Goal: Information Seeking & Learning: Learn about a topic

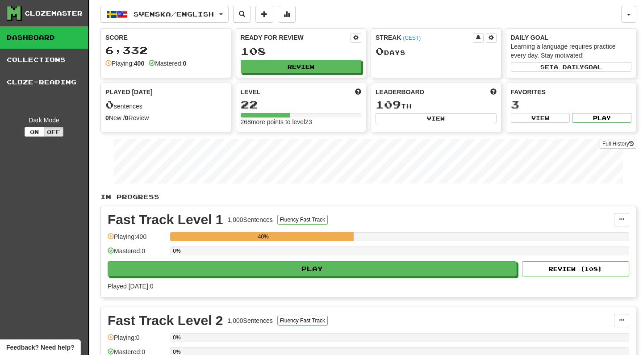
click at [288, 69] on button "Review" at bounding box center [301, 66] width 121 height 13
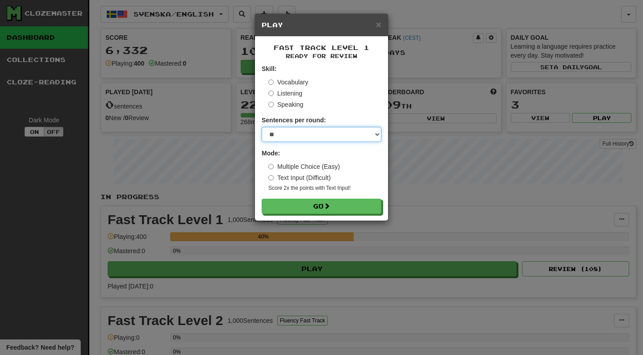
select select "**"
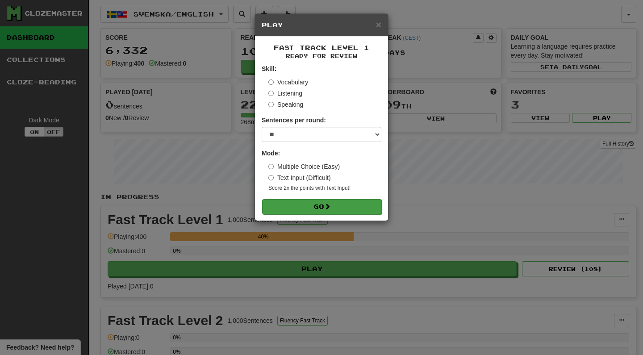
click at [329, 209] on span at bounding box center [327, 206] width 6 height 6
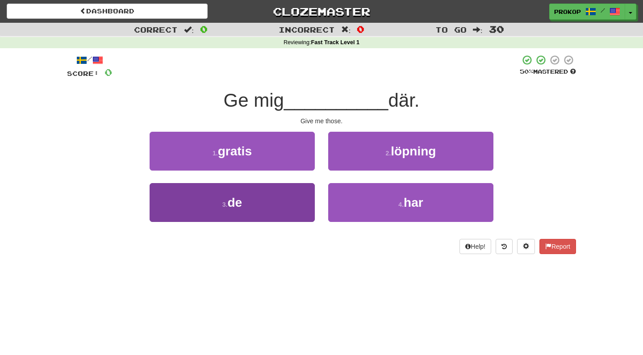
click at [251, 205] on button "3 . de" at bounding box center [232, 202] width 165 height 39
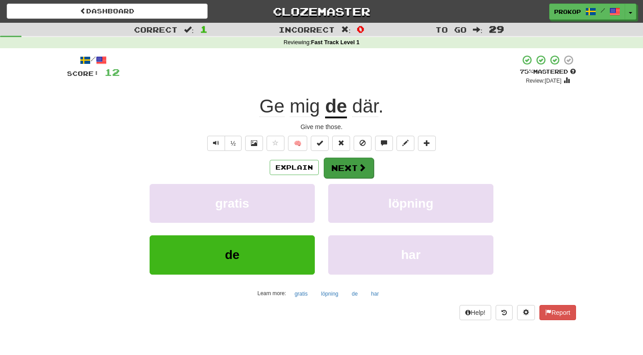
click at [339, 165] on button "Next" at bounding box center [349, 168] width 50 height 21
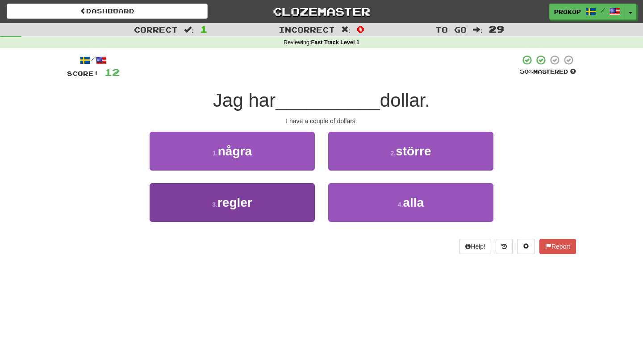
click at [277, 204] on button "3 . regler" at bounding box center [232, 202] width 165 height 39
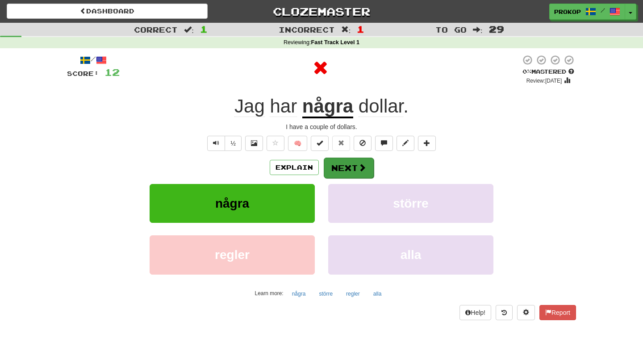
click at [334, 172] on button "Next" at bounding box center [349, 168] width 50 height 21
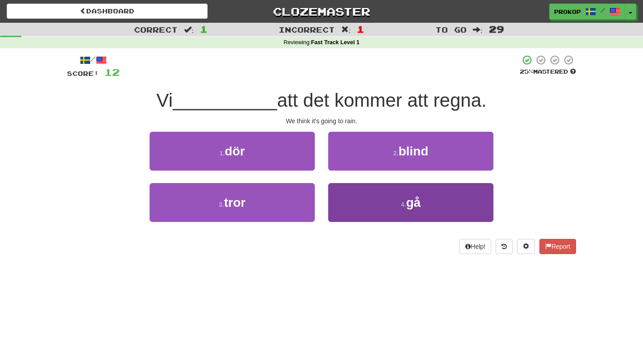
click at [367, 218] on button "4 . gå" at bounding box center [410, 202] width 165 height 39
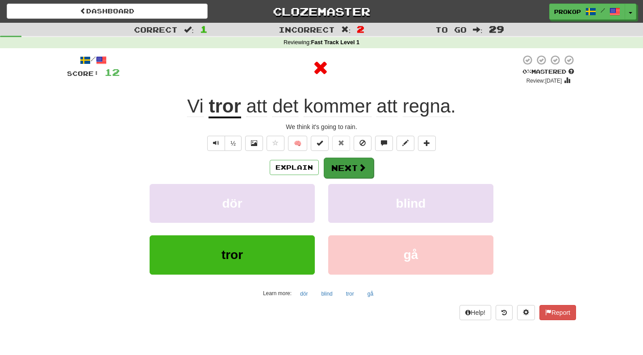
click at [346, 165] on button "Next" at bounding box center [349, 168] width 50 height 21
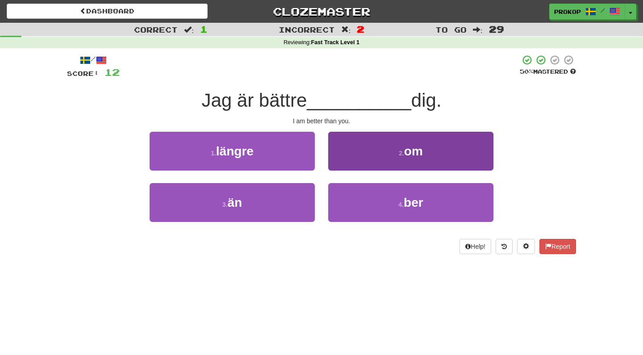
click at [414, 147] on span "om" at bounding box center [413, 151] width 19 height 14
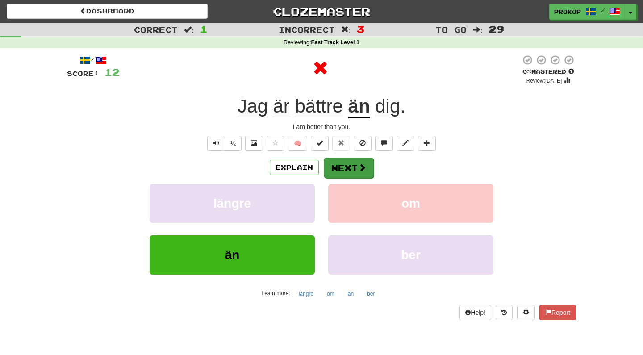
click at [357, 170] on button "Next" at bounding box center [349, 168] width 50 height 21
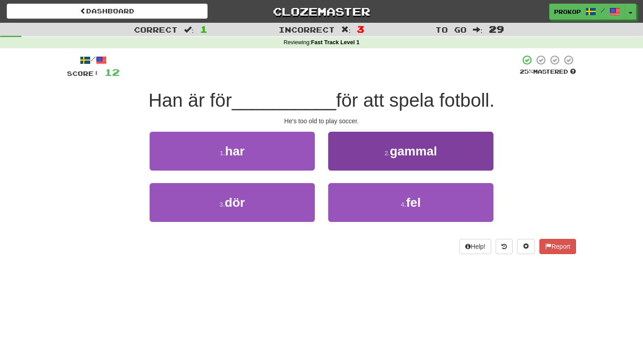
click at [481, 157] on button "2 . gammal" at bounding box center [410, 151] width 165 height 39
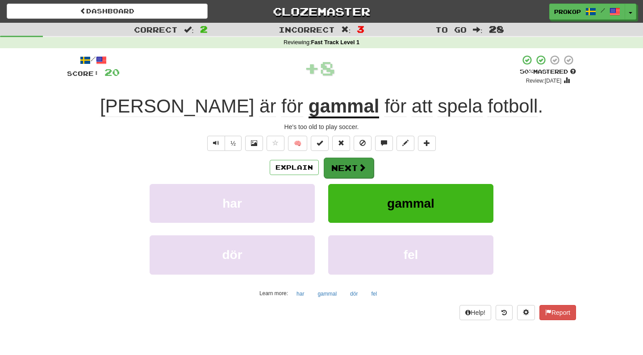
click at [331, 172] on button "Next" at bounding box center [349, 168] width 50 height 21
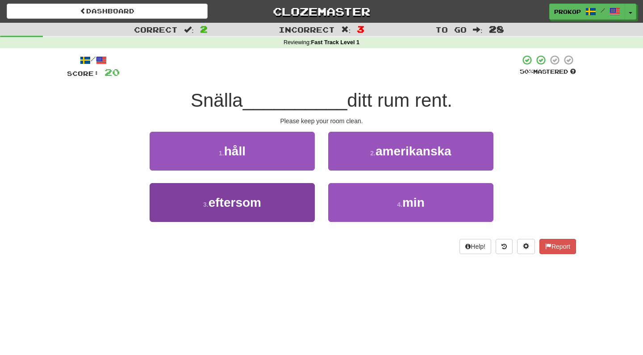
click at [298, 201] on button "3 . eftersom" at bounding box center [232, 202] width 165 height 39
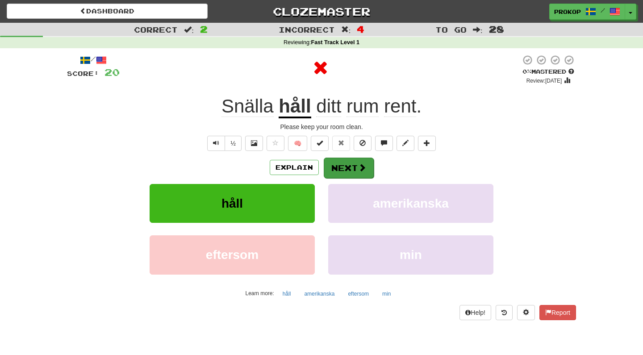
click at [346, 164] on button "Next" at bounding box center [349, 168] width 50 height 21
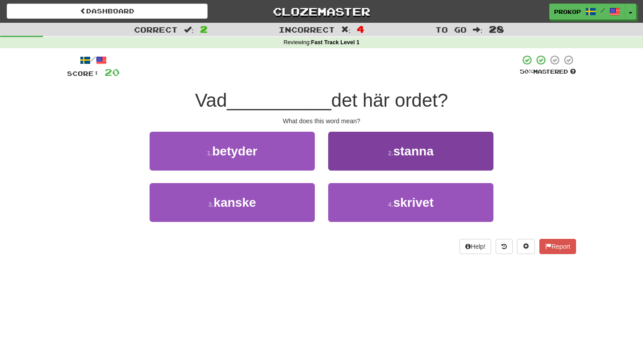
click at [384, 150] on button "2 . stanna" at bounding box center [410, 151] width 165 height 39
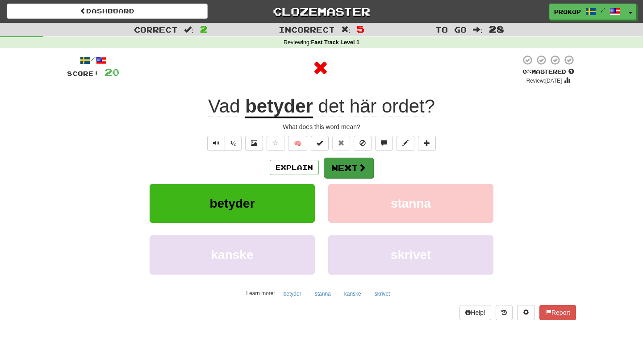
click at [330, 161] on button "Next" at bounding box center [349, 168] width 50 height 21
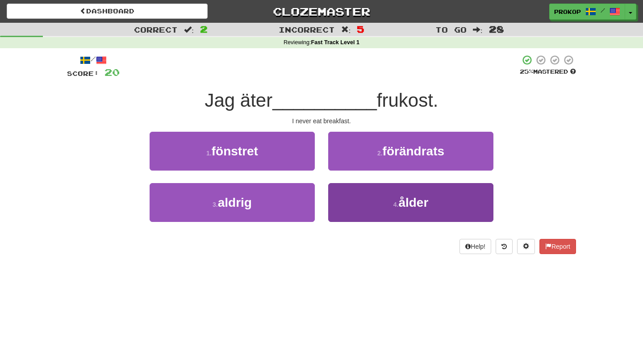
click at [353, 209] on button "4 . ålder" at bounding box center [410, 202] width 165 height 39
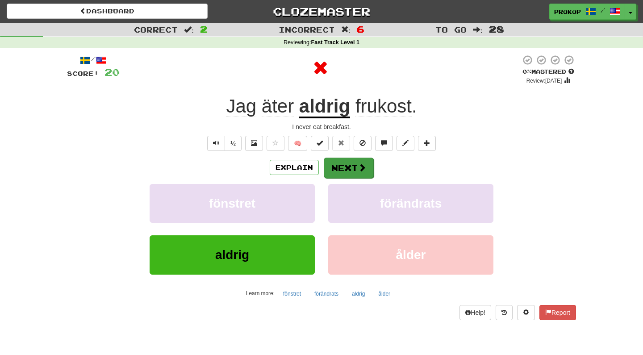
click at [345, 170] on button "Next" at bounding box center [349, 168] width 50 height 21
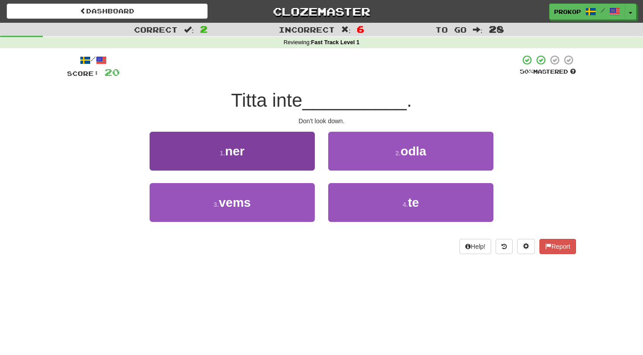
click at [285, 163] on button "1 . ner" at bounding box center [232, 151] width 165 height 39
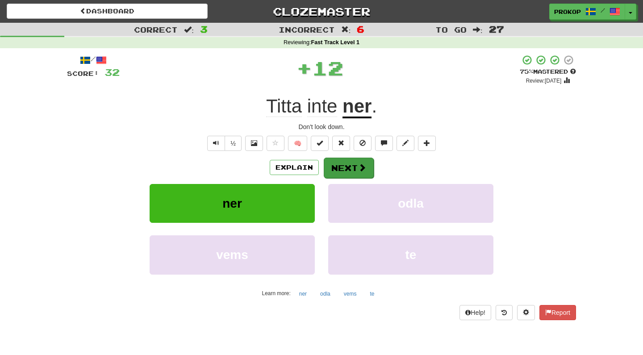
click at [338, 166] on button "Next" at bounding box center [349, 168] width 50 height 21
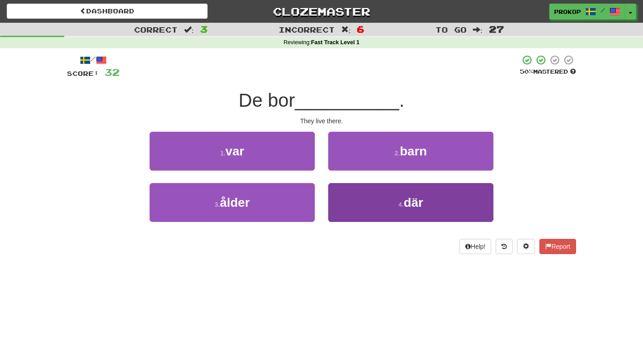
click at [408, 202] on span "där" at bounding box center [414, 203] width 20 height 14
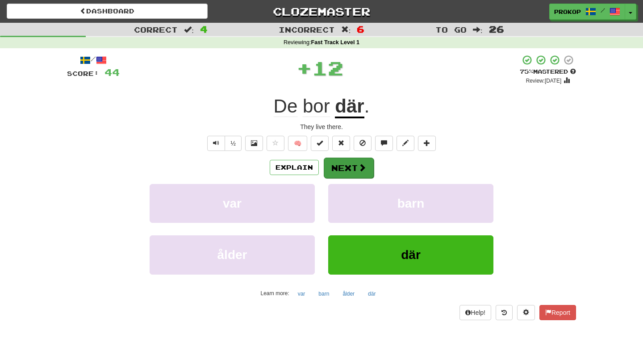
click at [354, 165] on button "Next" at bounding box center [349, 168] width 50 height 21
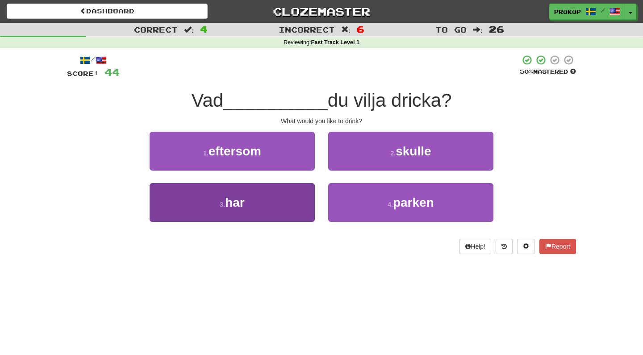
click at [257, 212] on button "3 . har" at bounding box center [232, 202] width 165 height 39
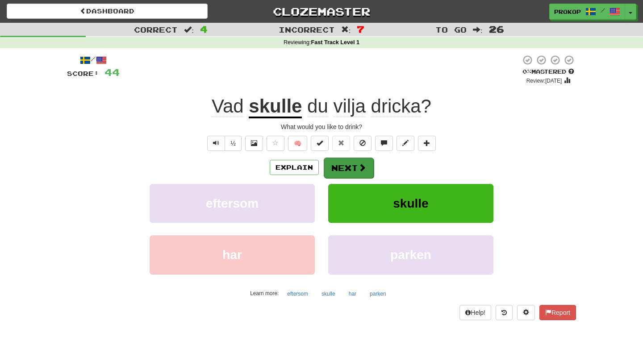
click at [354, 162] on button "Next" at bounding box center [349, 168] width 50 height 21
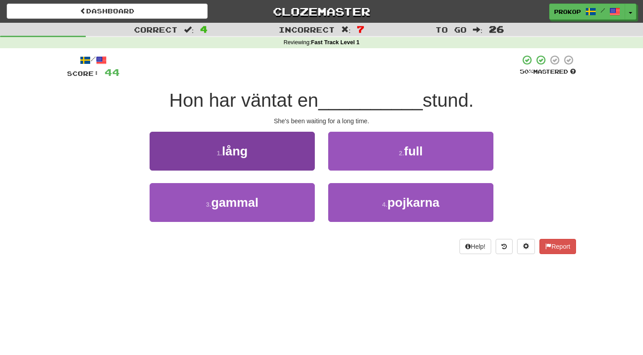
click at [226, 153] on span "lång" at bounding box center [235, 151] width 26 height 14
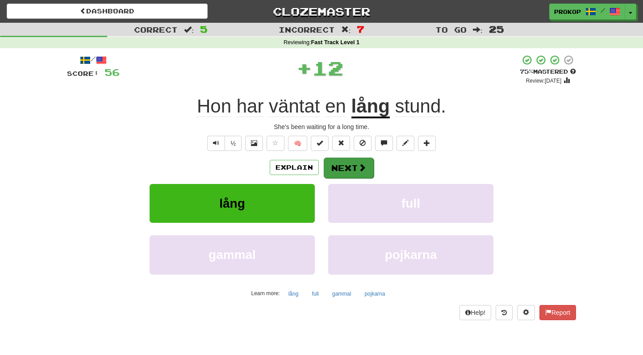
click at [355, 170] on button "Next" at bounding box center [349, 168] width 50 height 21
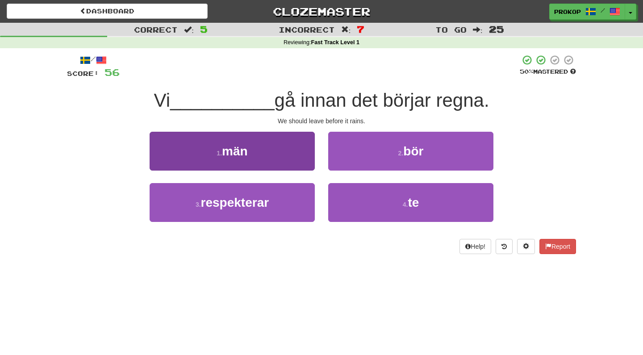
click at [305, 144] on button "1 . män" at bounding box center [232, 151] width 165 height 39
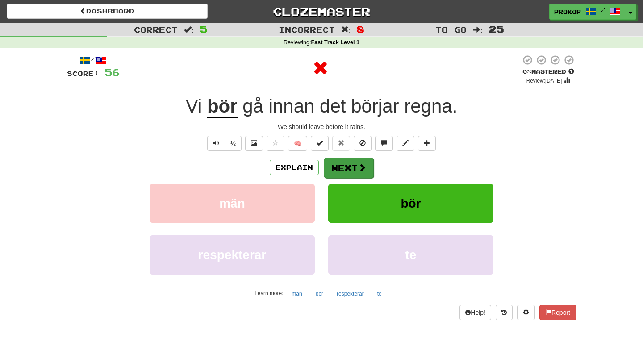
click at [330, 164] on button "Next" at bounding box center [349, 168] width 50 height 21
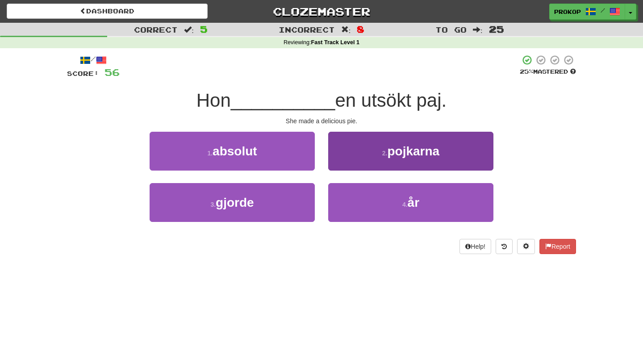
click at [372, 147] on button "2 . pojkarna" at bounding box center [410, 151] width 165 height 39
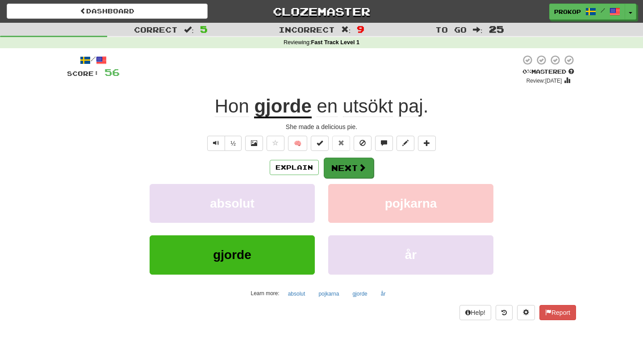
click at [343, 163] on button "Next" at bounding box center [349, 168] width 50 height 21
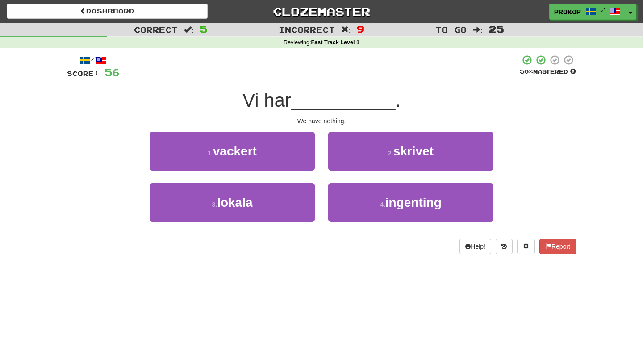
click at [352, 226] on div "4 . ingenting" at bounding box center [411, 208] width 179 height 51
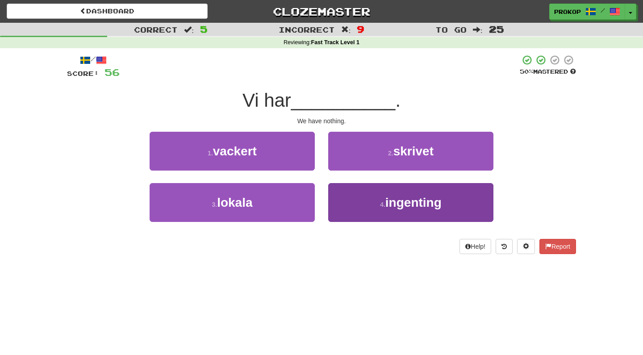
click at [357, 207] on button "4 . ingenting" at bounding box center [410, 202] width 165 height 39
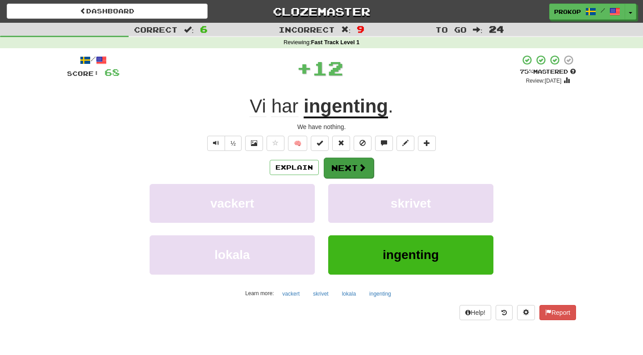
click at [359, 163] on span at bounding box center [362, 167] width 8 height 8
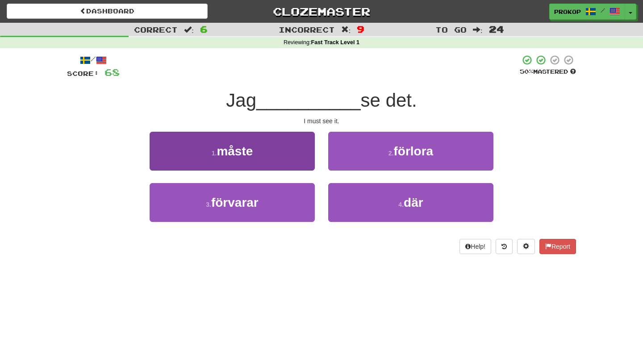
click at [292, 157] on button "1 . måste" at bounding box center [232, 151] width 165 height 39
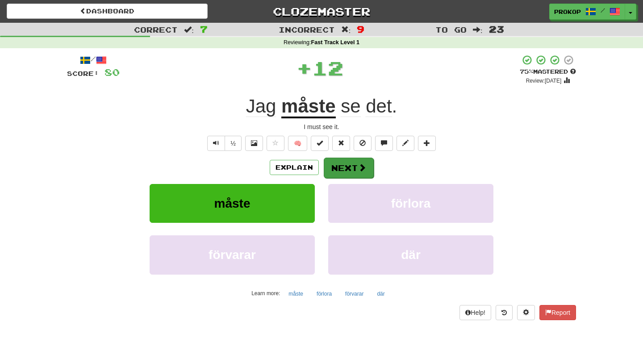
click at [358, 165] on span at bounding box center [362, 167] width 8 height 8
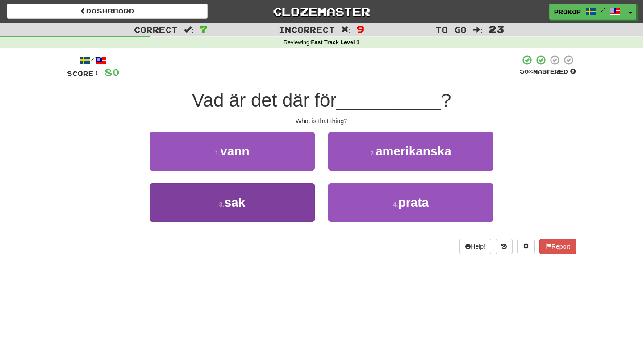
click at [263, 196] on button "3 . sak" at bounding box center [232, 202] width 165 height 39
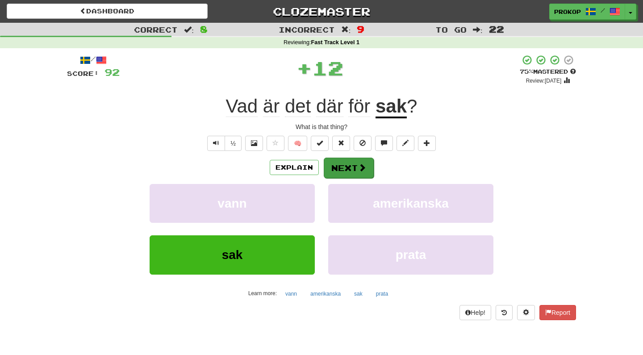
click at [340, 167] on button "Next" at bounding box center [349, 168] width 50 height 21
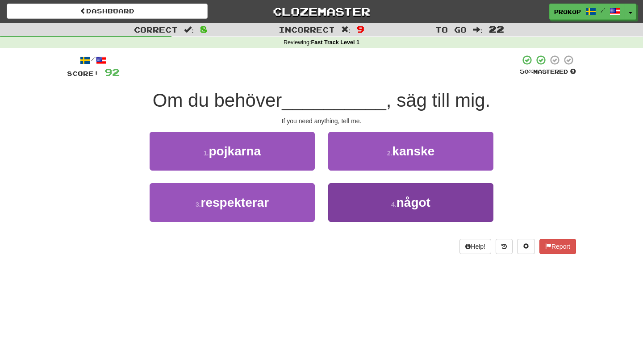
click at [392, 194] on button "4 . något" at bounding box center [410, 202] width 165 height 39
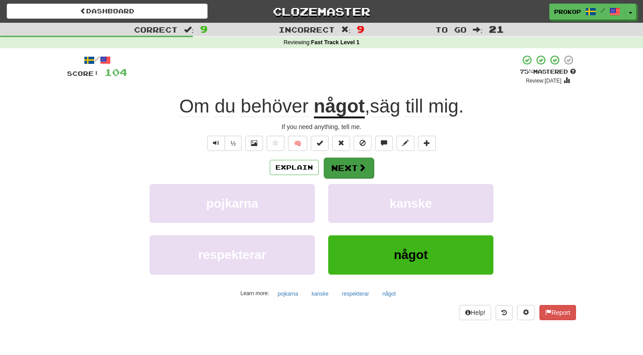
click at [334, 171] on button "Next" at bounding box center [349, 168] width 50 height 21
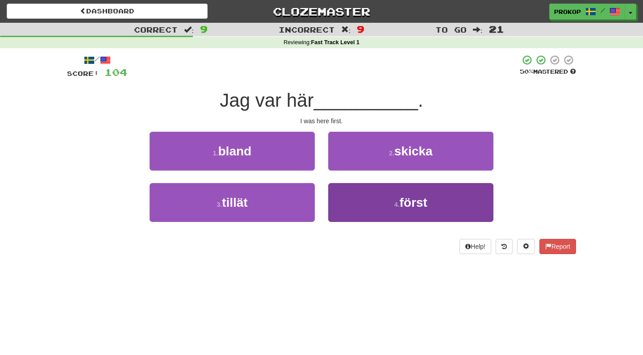
click at [359, 203] on button "4 . först" at bounding box center [410, 202] width 165 height 39
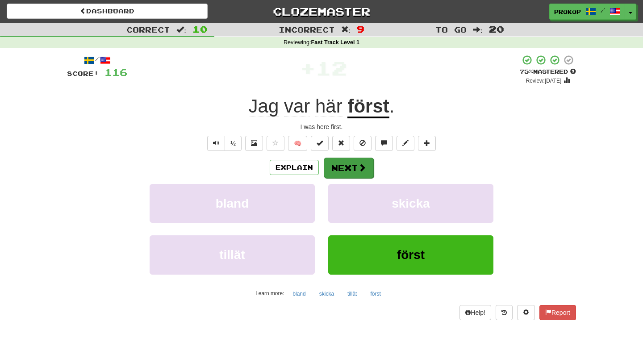
click at [348, 162] on button "Next" at bounding box center [349, 168] width 50 height 21
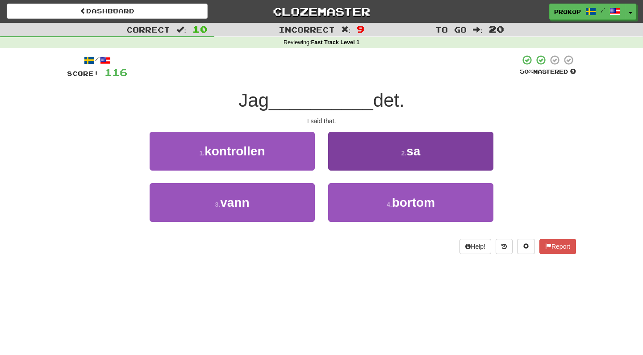
click at [429, 155] on button "2 . sa" at bounding box center [410, 151] width 165 height 39
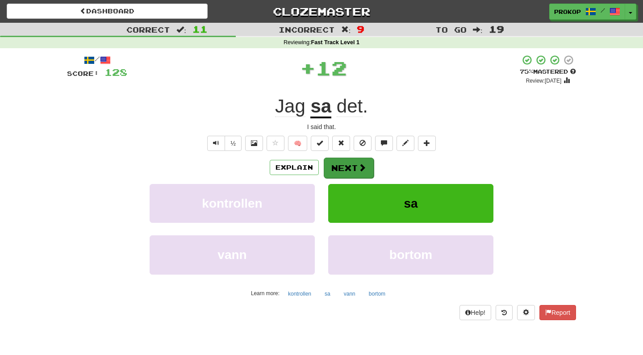
click at [367, 166] on button "Next" at bounding box center [349, 168] width 50 height 21
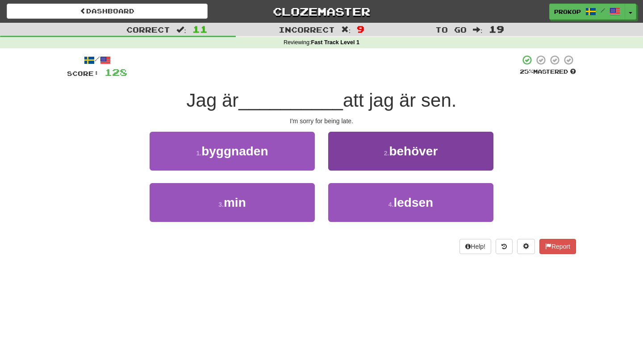
click at [428, 149] on span "behöver" at bounding box center [413, 151] width 49 height 14
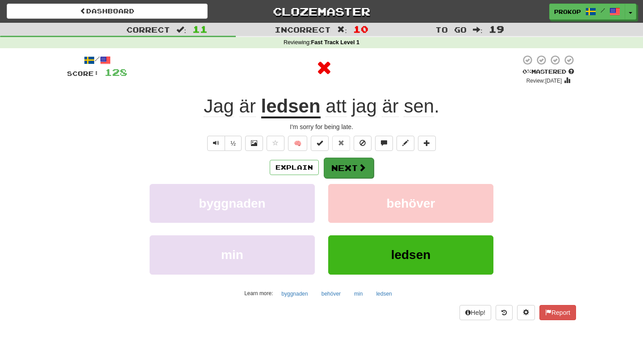
click at [358, 169] on span at bounding box center [362, 167] width 8 height 8
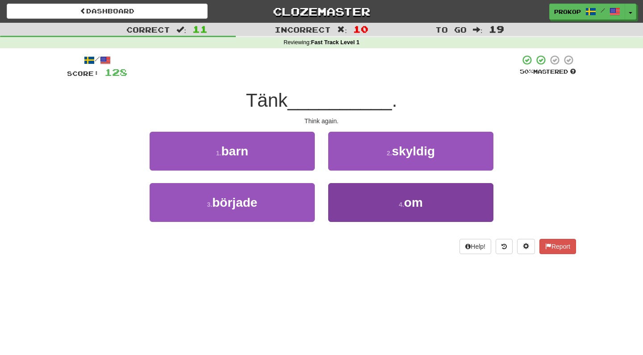
click at [340, 200] on button "4 . om" at bounding box center [410, 202] width 165 height 39
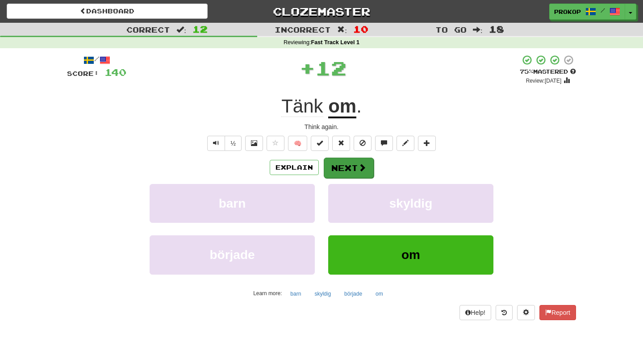
click at [334, 165] on button "Next" at bounding box center [349, 168] width 50 height 21
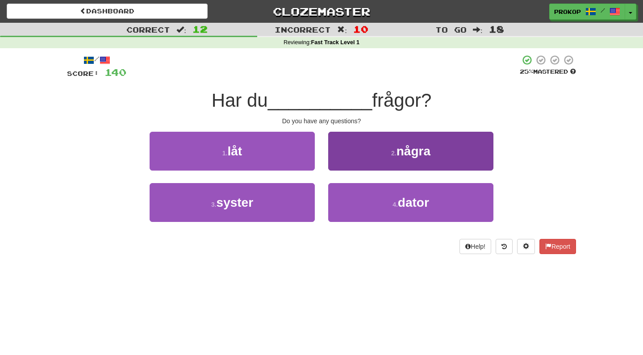
click at [440, 156] on button "2 . några" at bounding box center [410, 151] width 165 height 39
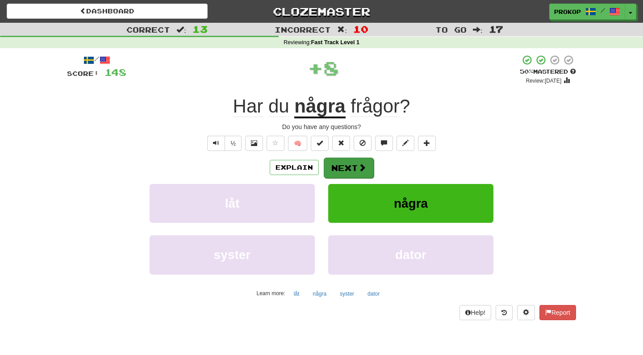
click at [353, 166] on button "Next" at bounding box center [349, 168] width 50 height 21
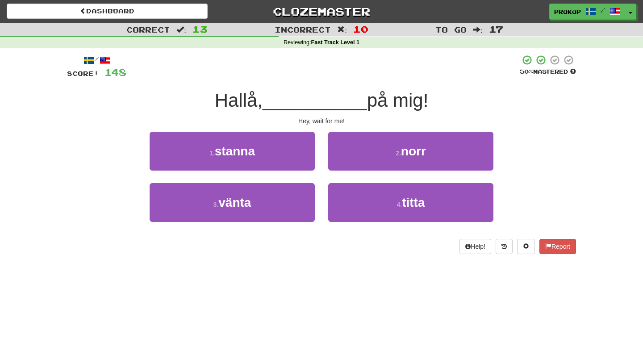
click at [380, 234] on div "/ Score: 148 50 % Mastered Hallå, __________ på mig! Hey, wait for me! 1 . stan…" at bounding box center [321, 154] width 509 height 200
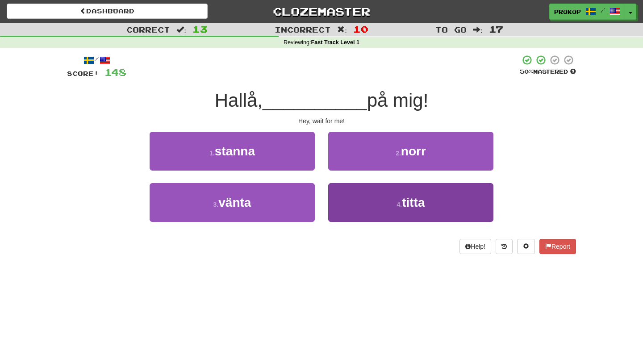
click at [390, 190] on button "4 . titta" at bounding box center [410, 202] width 165 height 39
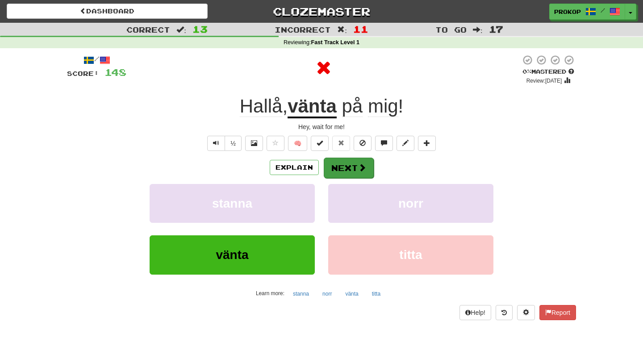
click at [359, 170] on span at bounding box center [362, 167] width 8 height 8
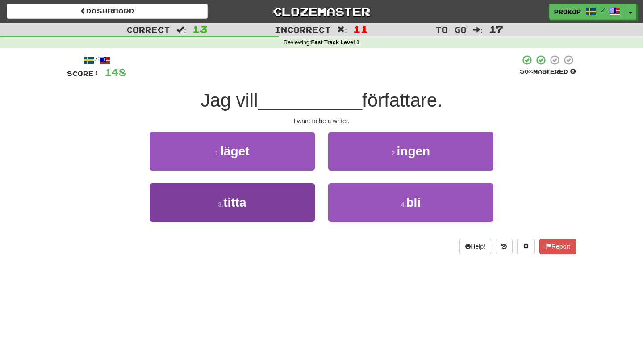
click at [278, 206] on button "3 . titta" at bounding box center [232, 202] width 165 height 39
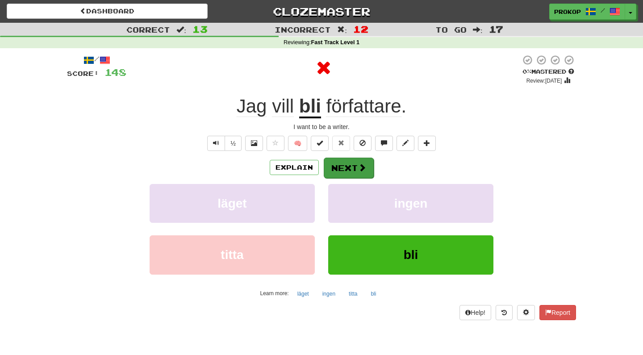
click at [365, 164] on span at bounding box center [362, 167] width 8 height 8
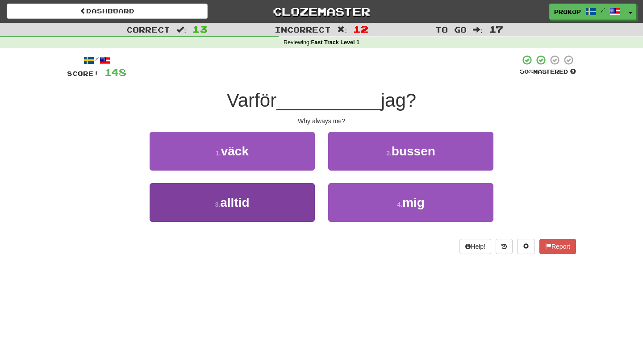
click at [258, 206] on button "3 . alltid" at bounding box center [232, 202] width 165 height 39
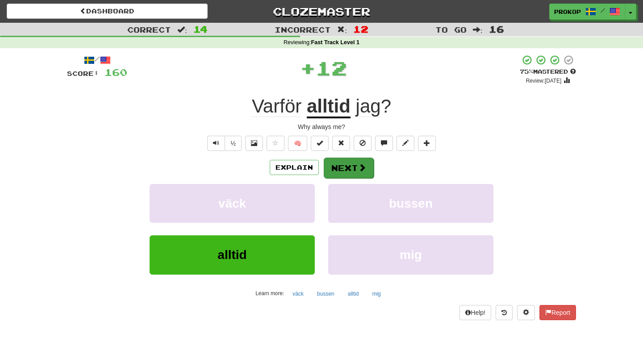
click at [348, 162] on button "Next" at bounding box center [349, 168] width 50 height 21
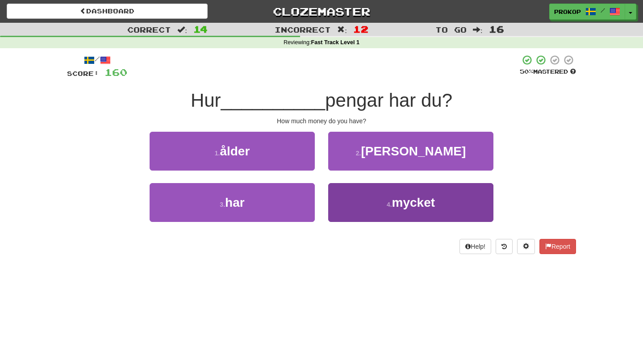
click at [392, 197] on button "4 . mycket" at bounding box center [410, 202] width 165 height 39
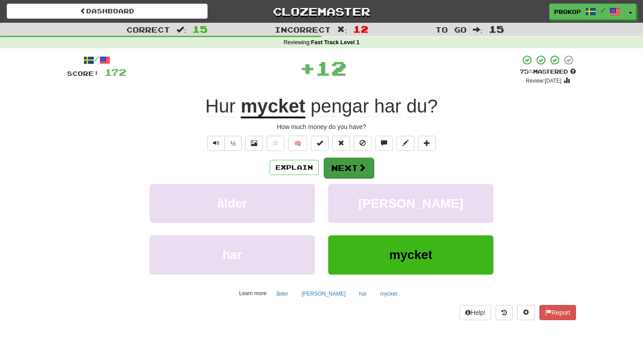
click at [355, 164] on button "Next" at bounding box center [349, 168] width 50 height 21
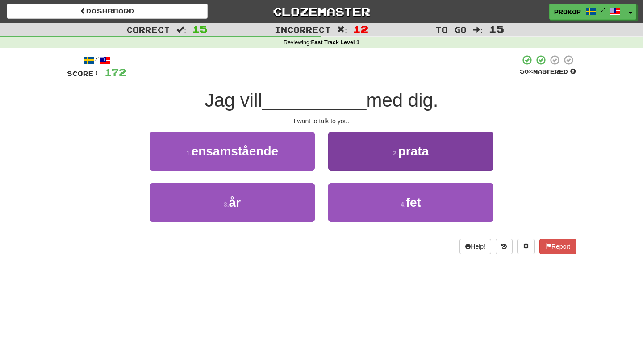
click at [394, 139] on button "2 . prata" at bounding box center [410, 151] width 165 height 39
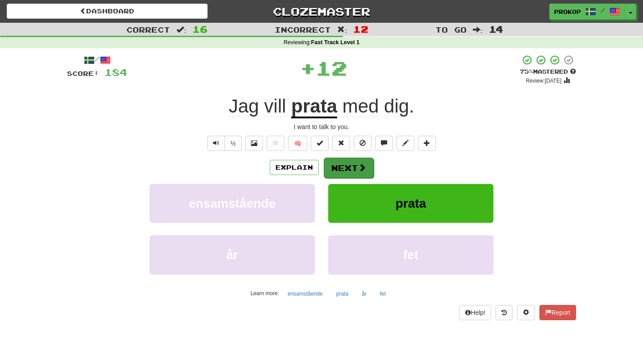
click at [356, 167] on button "Next" at bounding box center [349, 168] width 50 height 21
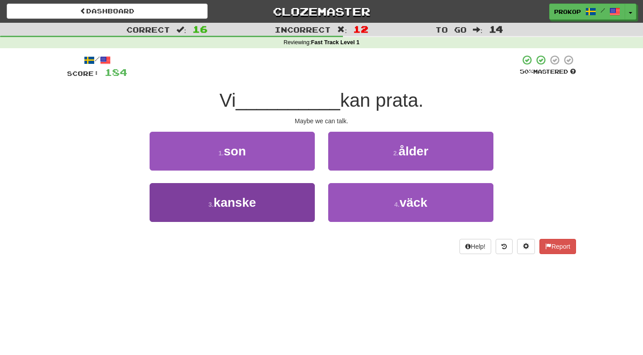
click at [290, 216] on button "3 . kanske" at bounding box center [232, 202] width 165 height 39
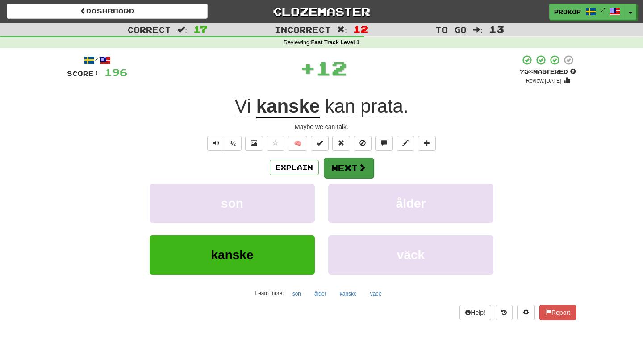
click at [338, 167] on button "Next" at bounding box center [349, 168] width 50 height 21
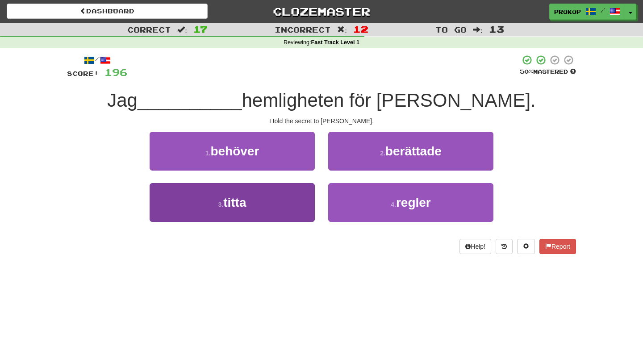
click at [300, 207] on button "3 . titta" at bounding box center [232, 202] width 165 height 39
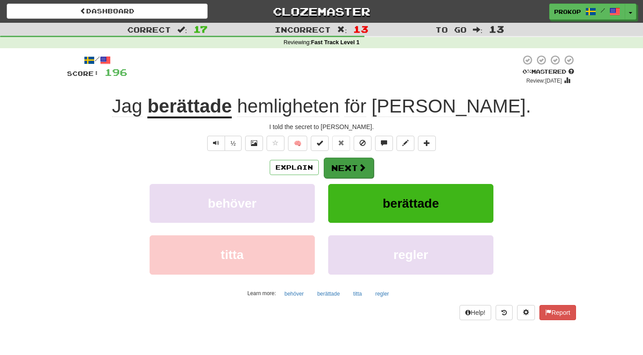
click at [355, 173] on button "Next" at bounding box center [349, 168] width 50 height 21
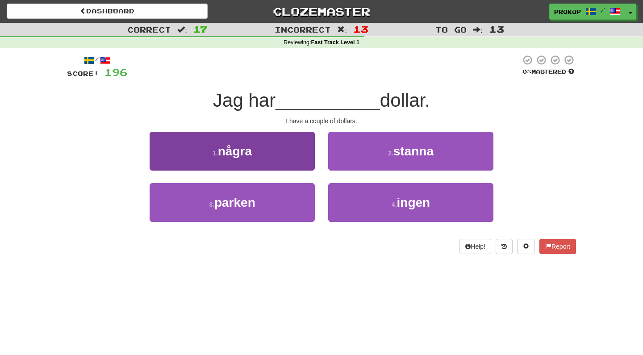
click at [288, 160] on button "1 . några" at bounding box center [232, 151] width 165 height 39
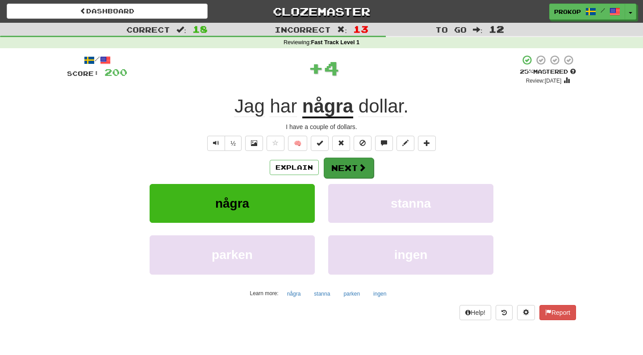
click at [345, 168] on button "Next" at bounding box center [349, 168] width 50 height 21
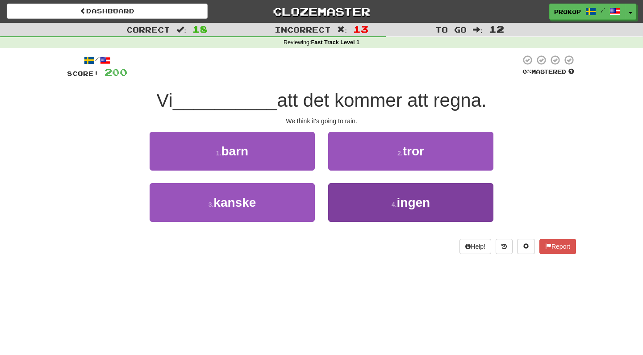
click at [358, 191] on button "4 . ingen" at bounding box center [410, 202] width 165 height 39
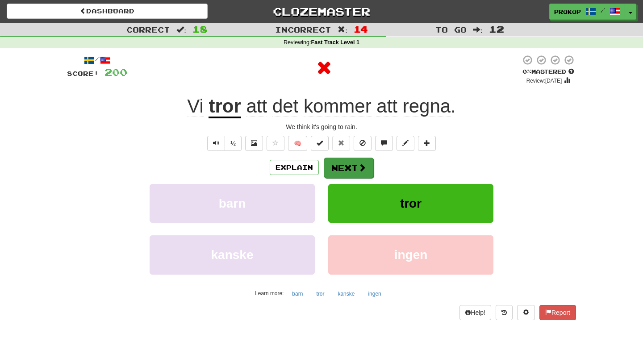
click at [355, 171] on button "Next" at bounding box center [349, 168] width 50 height 21
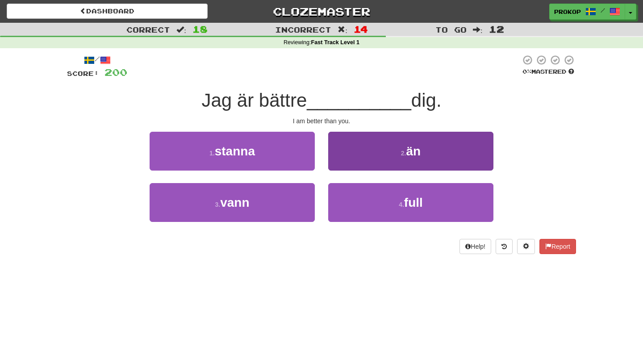
click at [398, 156] on button "2 . än" at bounding box center [410, 151] width 165 height 39
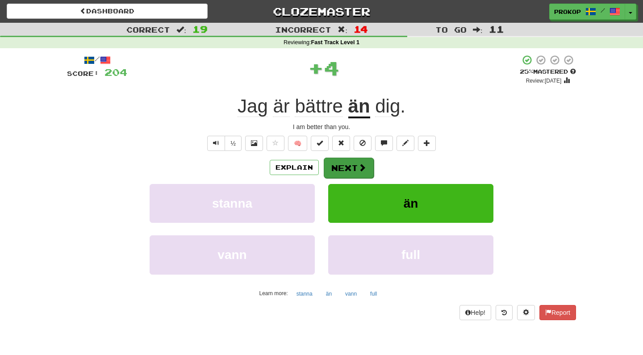
click at [346, 167] on button "Next" at bounding box center [349, 168] width 50 height 21
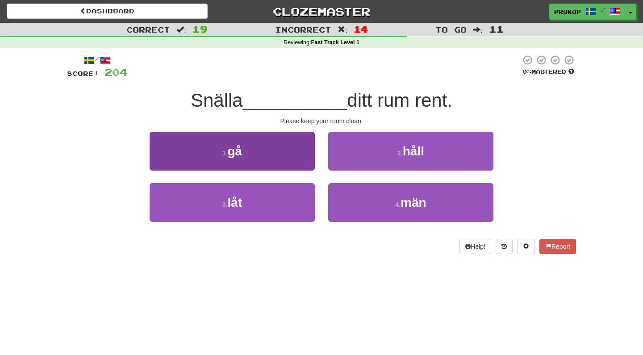
click at [302, 164] on button "1 . gå" at bounding box center [232, 151] width 165 height 39
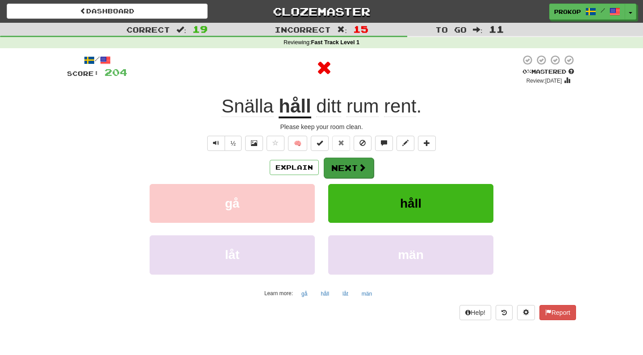
click at [345, 165] on button "Next" at bounding box center [349, 168] width 50 height 21
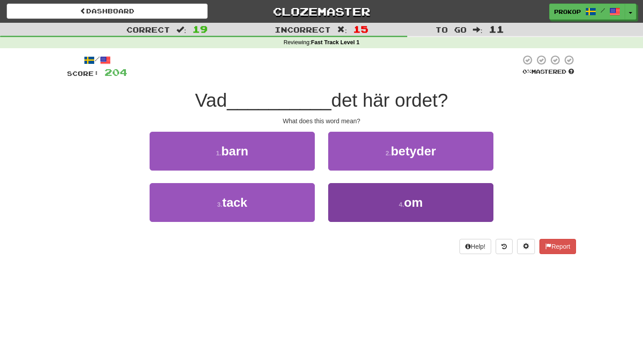
click at [346, 189] on button "4 . om" at bounding box center [410, 202] width 165 height 39
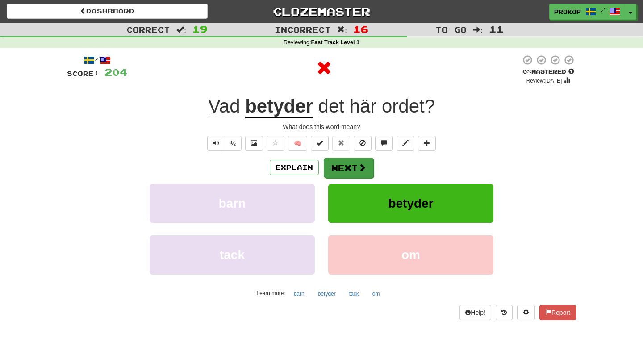
click at [346, 168] on button "Next" at bounding box center [349, 168] width 50 height 21
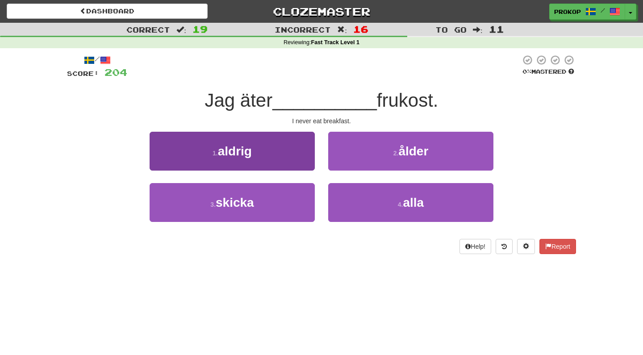
click at [298, 150] on button "1 . aldrig" at bounding box center [232, 151] width 165 height 39
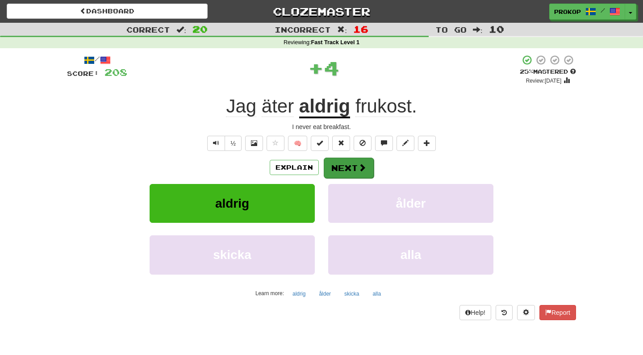
click at [335, 167] on button "Next" at bounding box center [349, 168] width 50 height 21
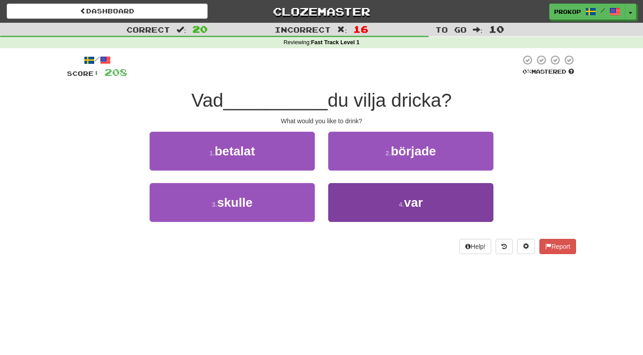
click at [388, 203] on button "4 . var" at bounding box center [410, 202] width 165 height 39
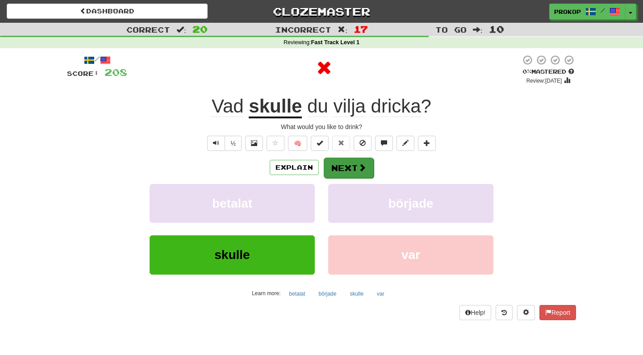
click at [342, 164] on button "Next" at bounding box center [349, 168] width 50 height 21
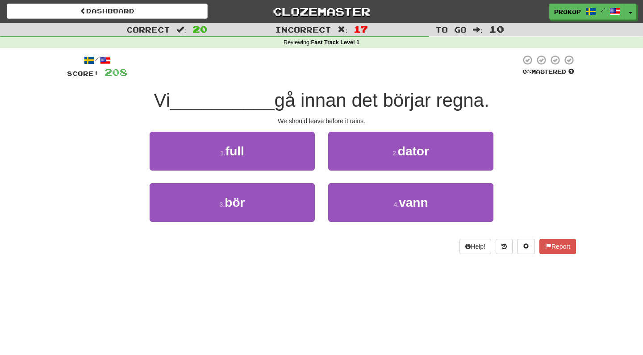
click at [382, 69] on div at bounding box center [323, 66] width 393 height 25
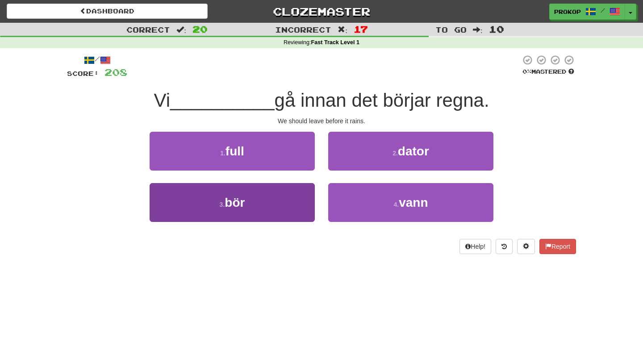
click at [255, 201] on button "3 . bör" at bounding box center [232, 202] width 165 height 39
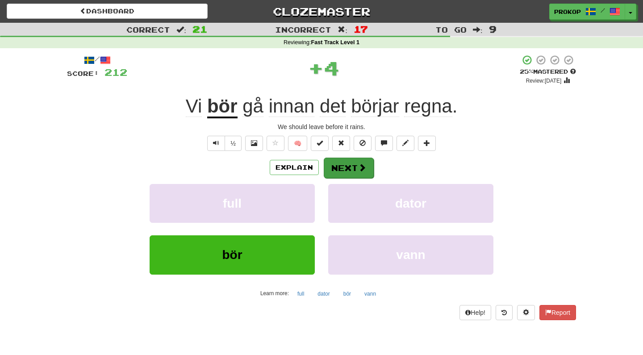
click at [338, 170] on button "Next" at bounding box center [349, 168] width 50 height 21
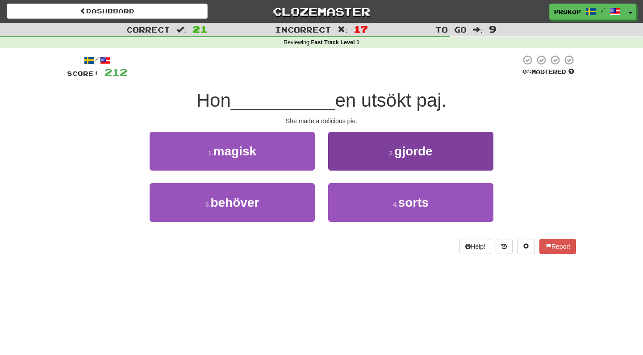
click at [432, 144] on span "gjorde" at bounding box center [413, 151] width 38 height 14
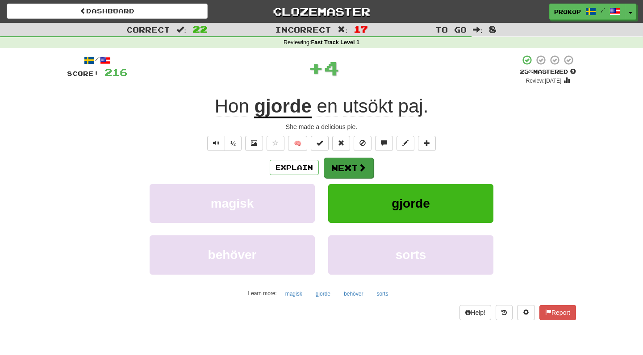
click at [364, 167] on span at bounding box center [362, 167] width 8 height 8
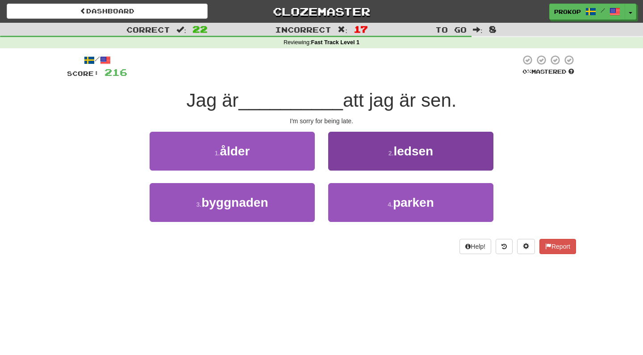
click at [382, 158] on button "2 . ledsen" at bounding box center [410, 151] width 165 height 39
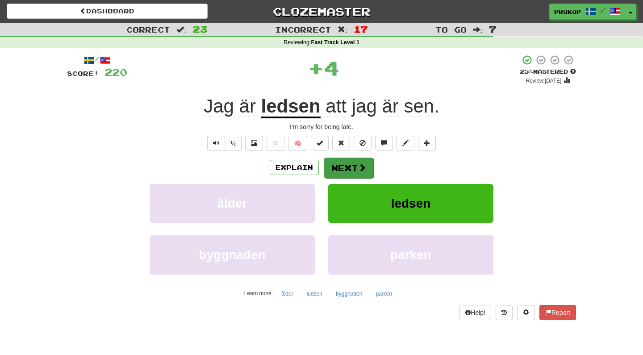
click at [351, 166] on button "Next" at bounding box center [349, 168] width 50 height 21
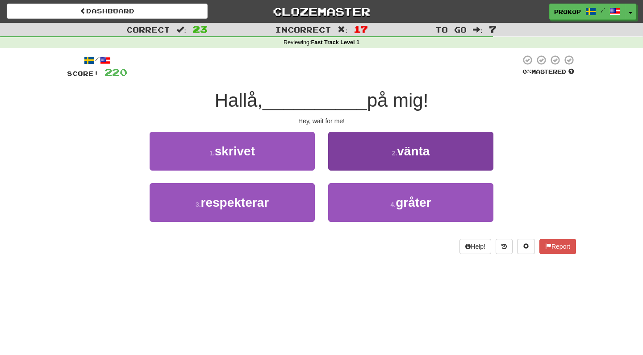
click at [414, 142] on button "2 . vänta" at bounding box center [410, 151] width 165 height 39
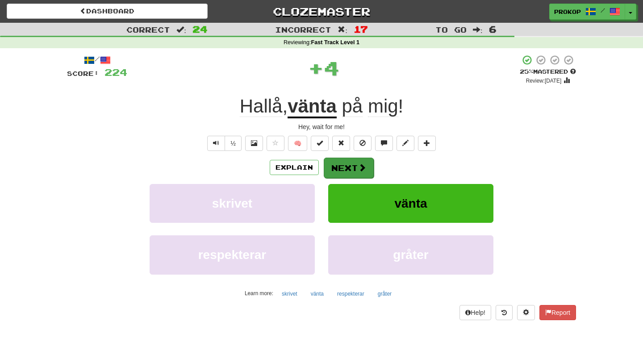
click at [352, 162] on button "Next" at bounding box center [349, 168] width 50 height 21
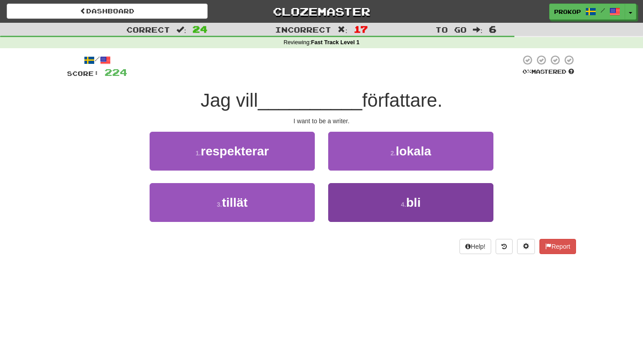
click at [339, 201] on button "4 . bli" at bounding box center [410, 202] width 165 height 39
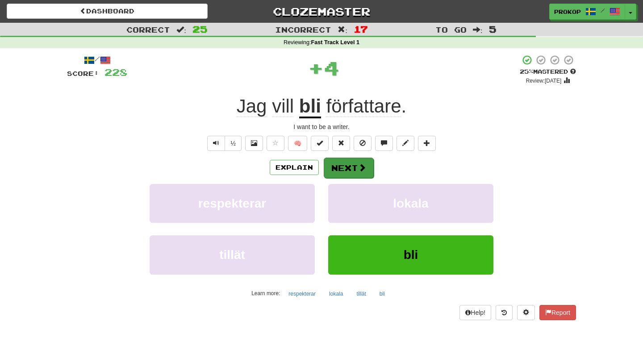
click at [345, 171] on button "Next" at bounding box center [349, 168] width 50 height 21
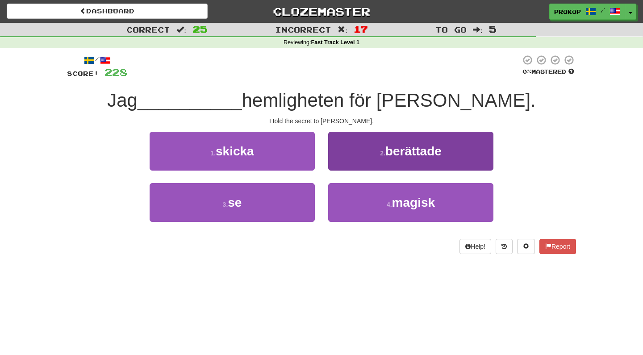
click at [386, 158] on button "2 . berättade" at bounding box center [410, 151] width 165 height 39
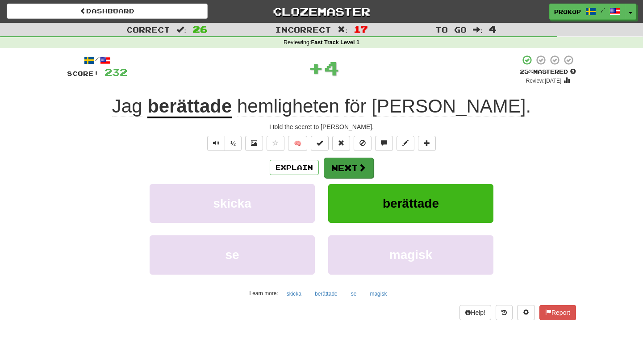
click at [347, 166] on button "Next" at bounding box center [349, 168] width 50 height 21
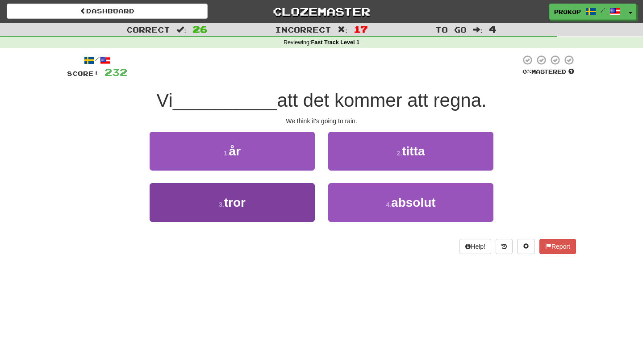
click at [296, 199] on button "3 . tror" at bounding box center [232, 202] width 165 height 39
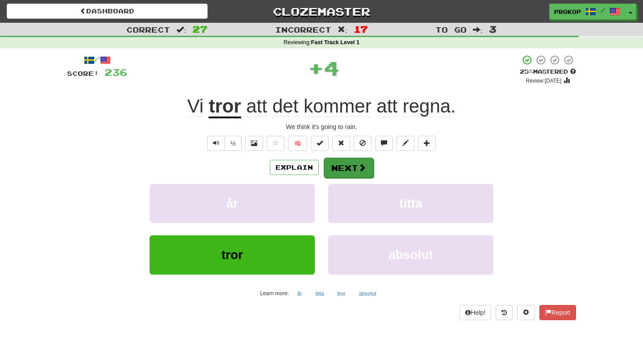
click at [339, 164] on button "Next" at bounding box center [349, 168] width 50 height 21
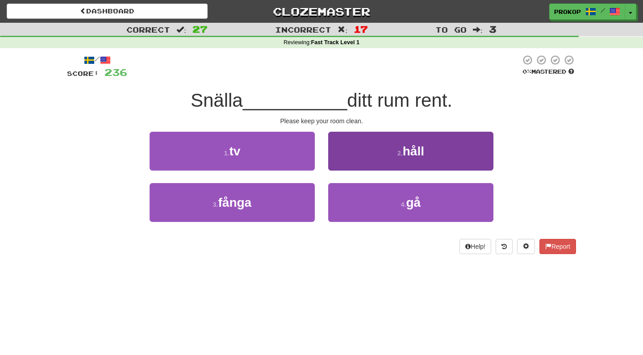
click at [384, 159] on button "2 . håll" at bounding box center [410, 151] width 165 height 39
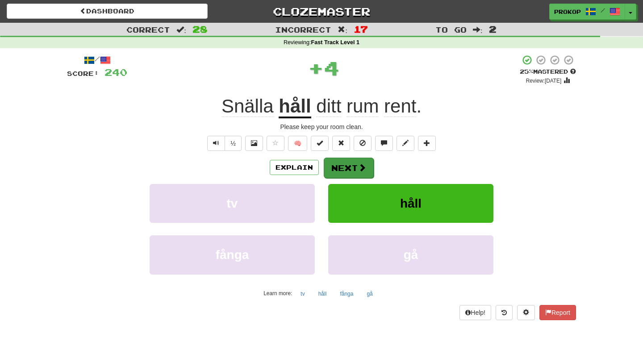
click at [333, 166] on button "Next" at bounding box center [349, 168] width 50 height 21
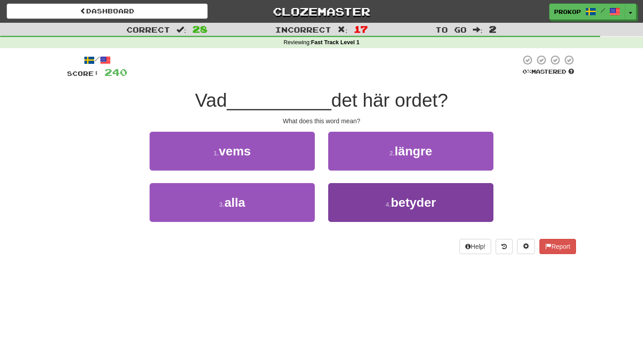
click at [415, 210] on button "4 . betyder" at bounding box center [410, 202] width 165 height 39
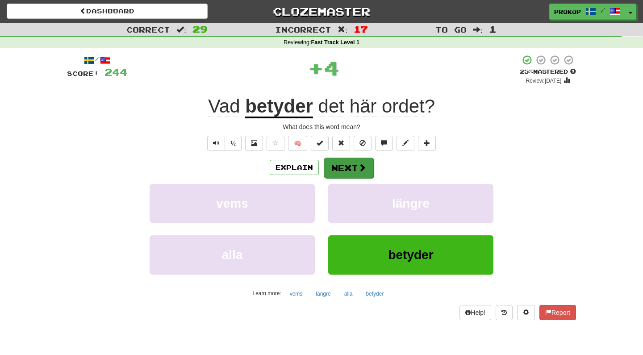
click at [335, 172] on button "Next" at bounding box center [349, 168] width 50 height 21
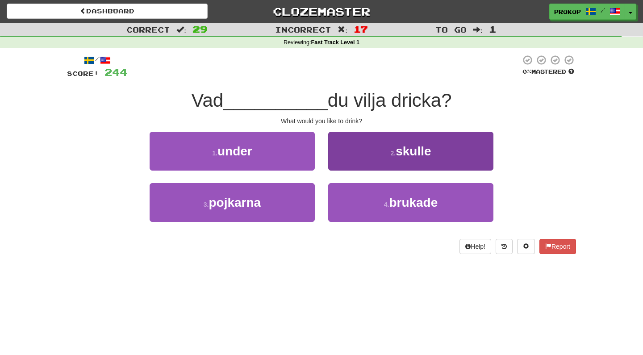
click at [402, 147] on span "skulle" at bounding box center [413, 151] width 35 height 14
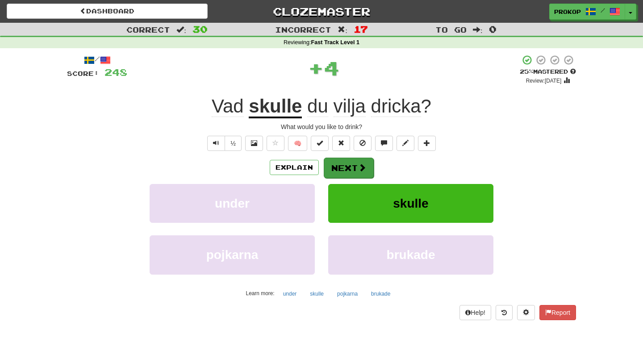
click at [336, 161] on button "Next" at bounding box center [349, 168] width 50 height 21
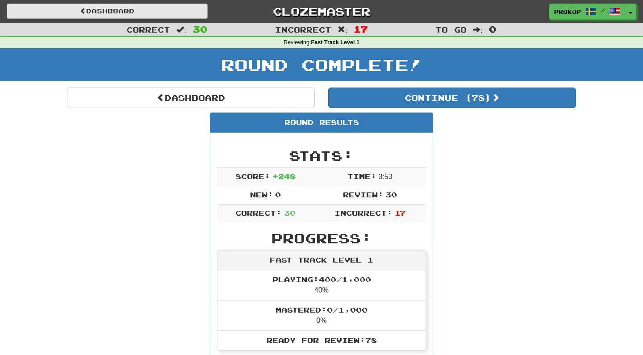
click at [179, 12] on link "Dashboard" at bounding box center [107, 11] width 201 height 15
